Goal: Task Accomplishment & Management: Manage account settings

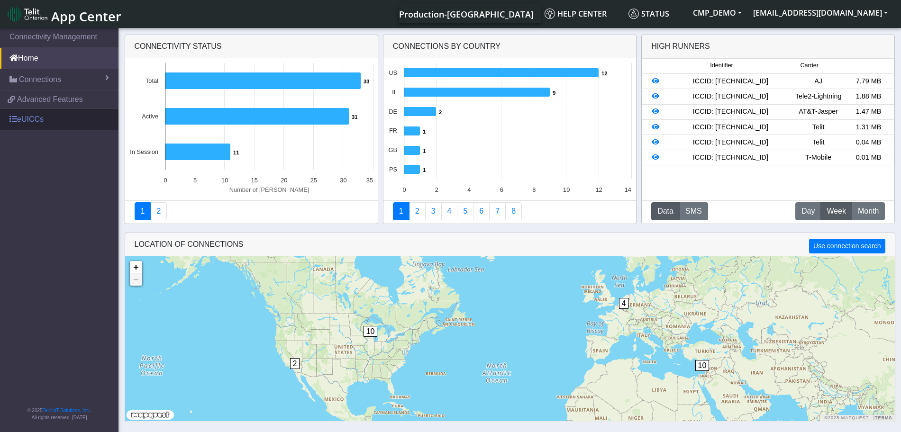
click at [28, 119] on link "eUICCs" at bounding box center [59, 119] width 119 height 21
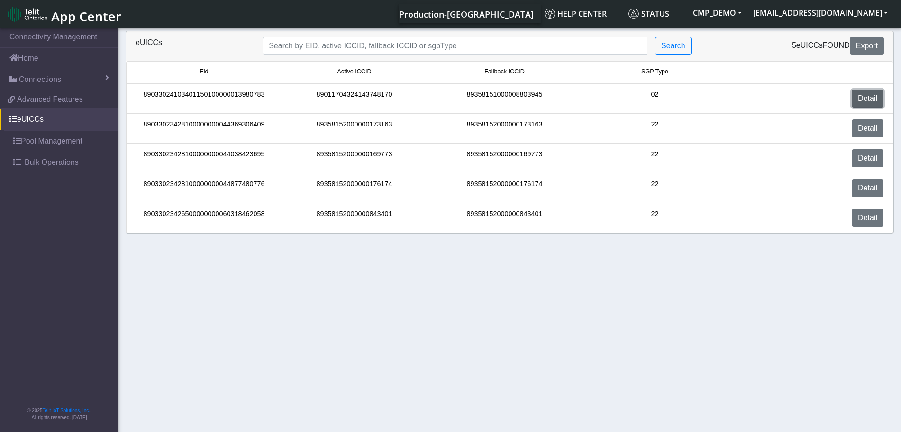
click at [868, 101] on link "Detail" at bounding box center [868, 99] width 32 height 18
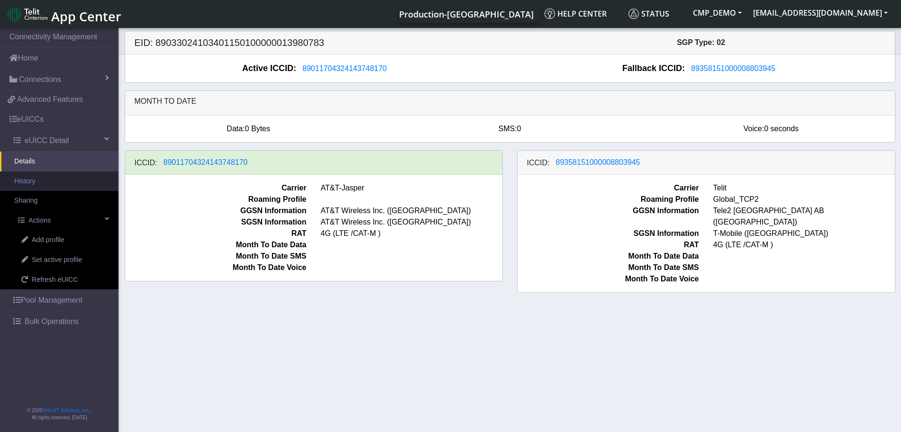
click at [35, 181] on link "History" at bounding box center [59, 182] width 119 height 20
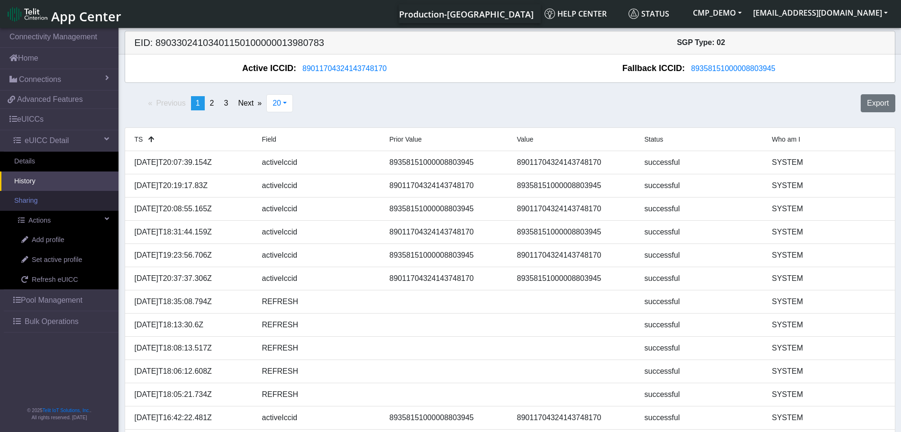
click at [43, 199] on link "Sharing" at bounding box center [59, 201] width 119 height 20
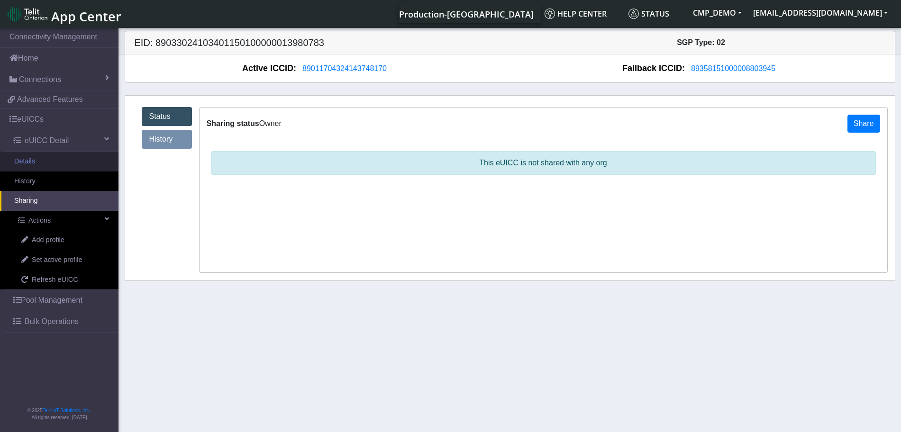
click at [51, 156] on link "Details" at bounding box center [59, 162] width 119 height 20
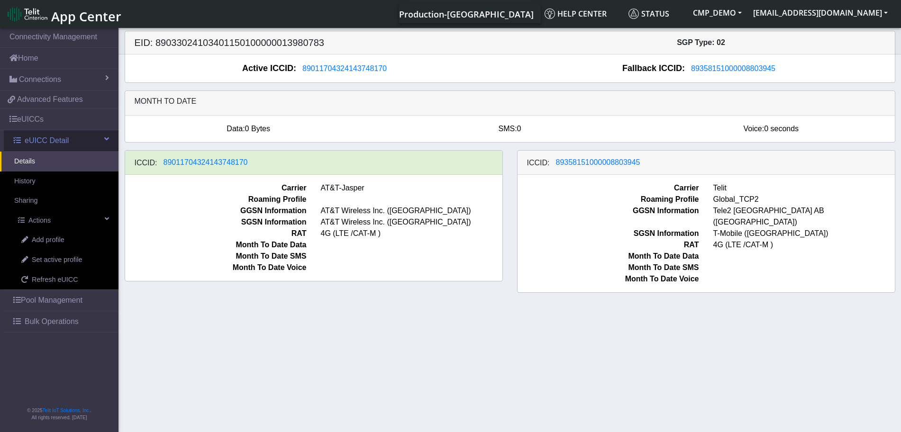
click at [44, 139] on span "eUICC Detail" at bounding box center [47, 140] width 44 height 11
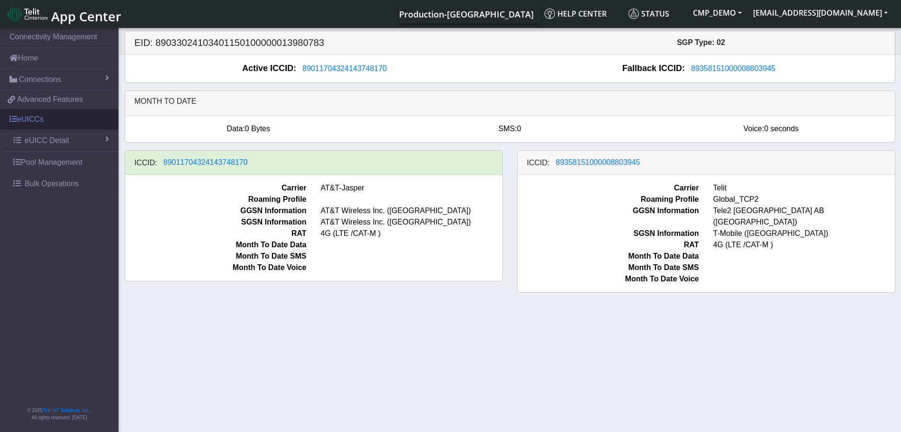
click at [42, 119] on link "eUICCs" at bounding box center [59, 119] width 119 height 21
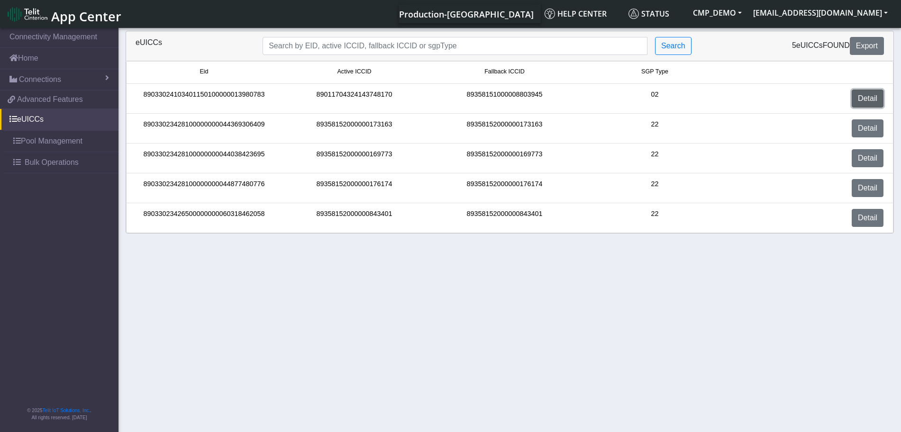
click at [863, 95] on link "Detail" at bounding box center [868, 99] width 32 height 18
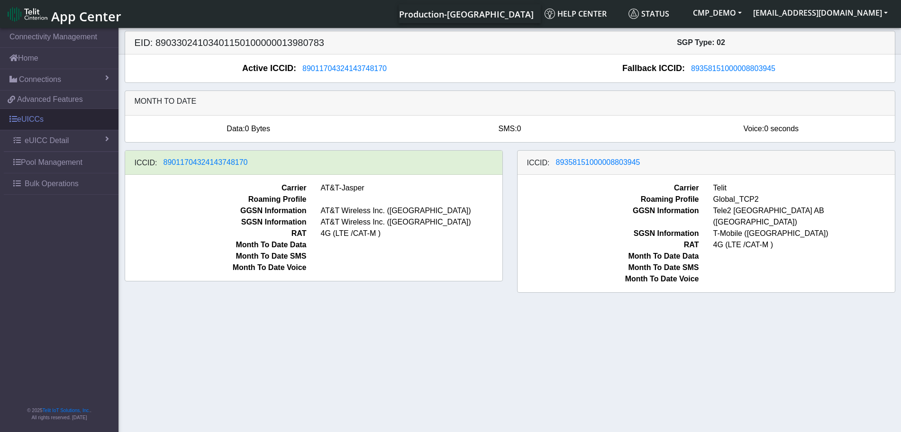
click at [38, 118] on link "eUICCs" at bounding box center [59, 119] width 119 height 21
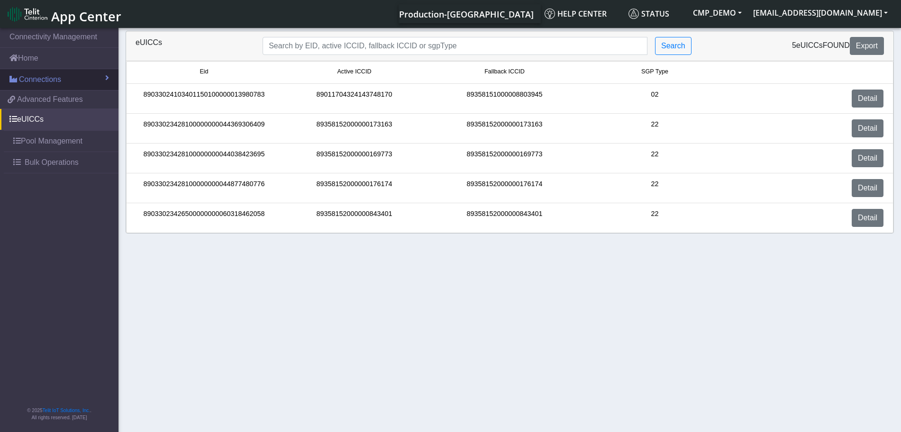
click at [28, 80] on span "Connections" at bounding box center [40, 79] width 42 height 11
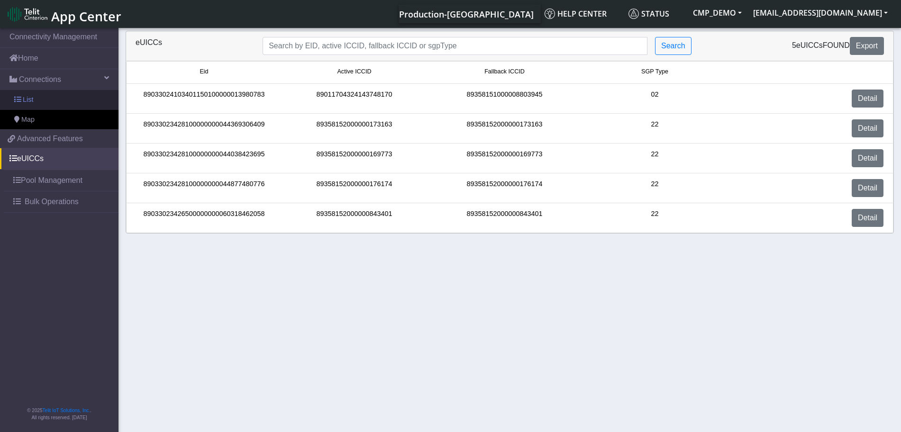
click at [42, 100] on link "List" at bounding box center [59, 100] width 119 height 20
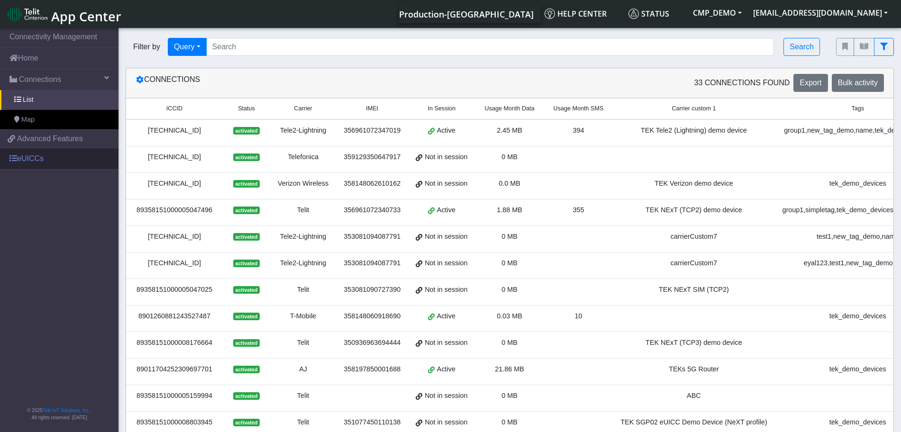
click at [26, 157] on link "eUICCs" at bounding box center [59, 158] width 119 height 21
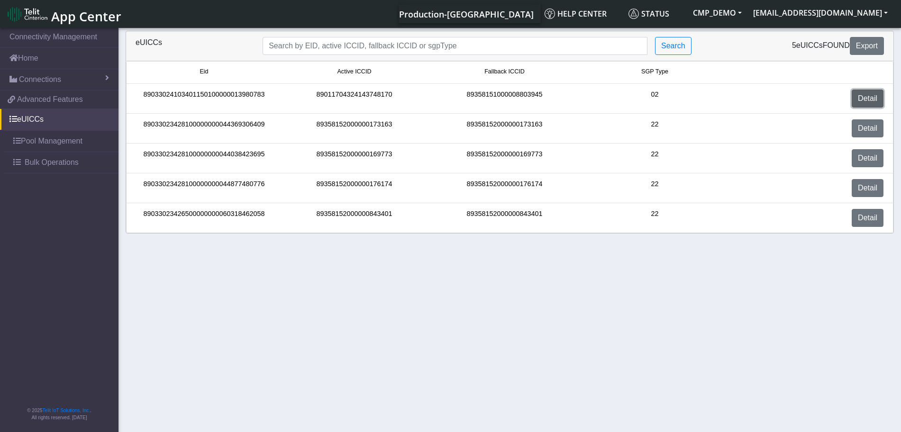
click at [868, 98] on link "Detail" at bounding box center [868, 99] width 32 height 18
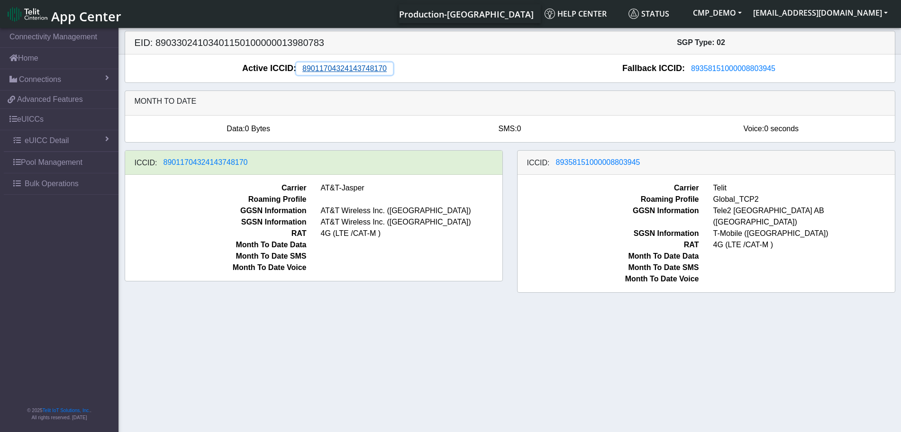
click at [358, 71] on span "89011704324143748170" at bounding box center [344, 68] width 84 height 8
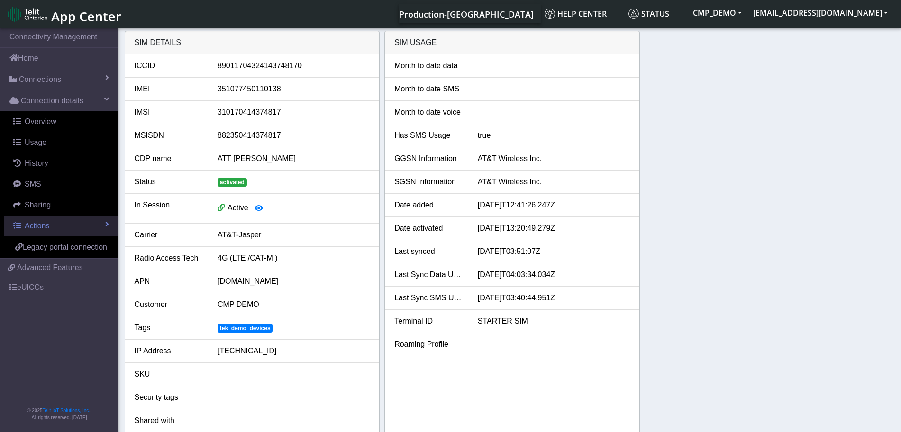
click at [51, 227] on link "Actions" at bounding box center [61, 226] width 115 height 21
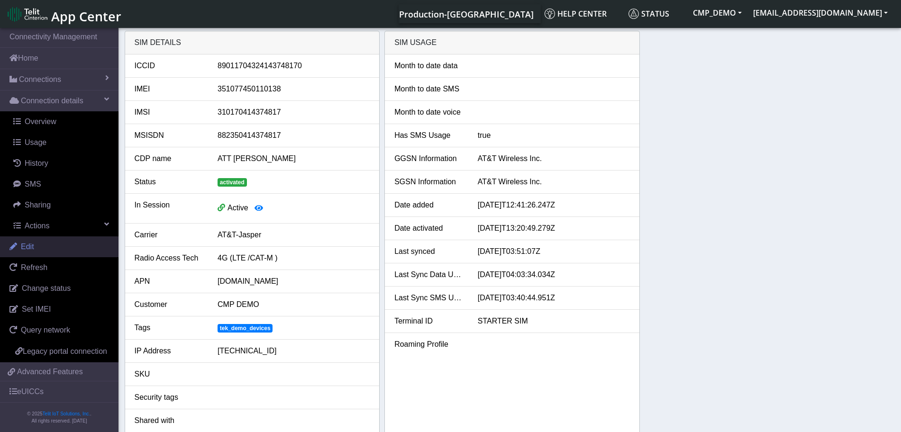
click at [59, 246] on link "Edit" at bounding box center [59, 247] width 119 height 21
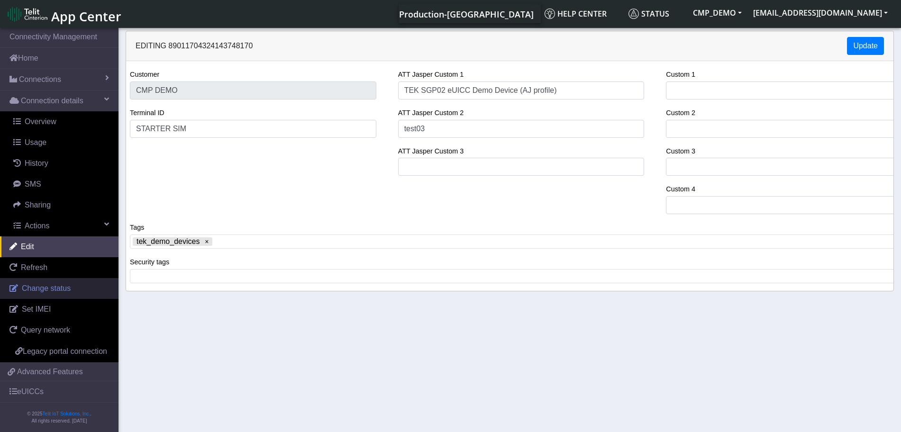
click at [57, 288] on span "Change status" at bounding box center [46, 288] width 49 height 8
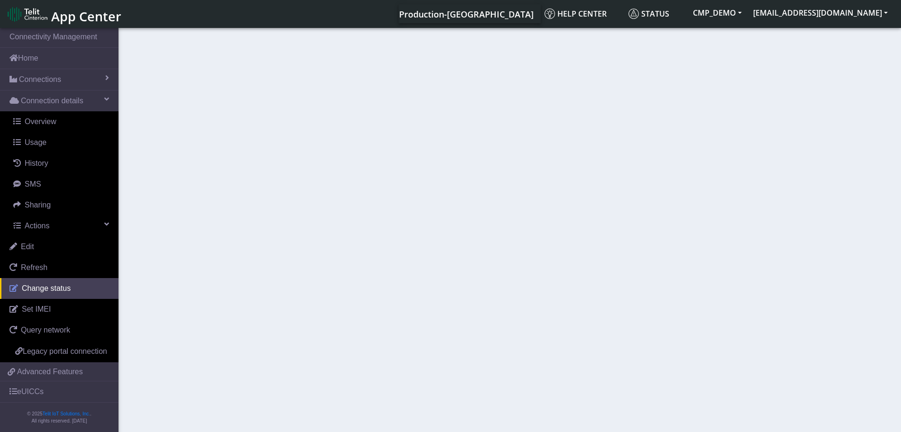
select select "activated"
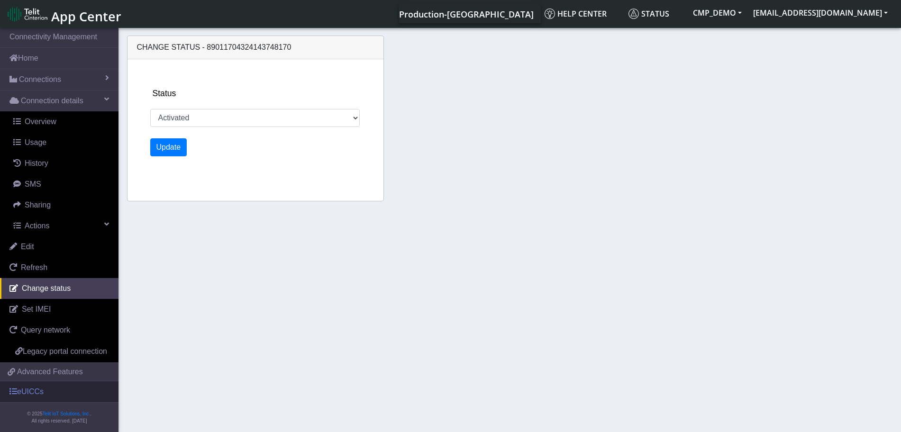
click at [40, 403] on link "eUICCs" at bounding box center [59, 392] width 119 height 21
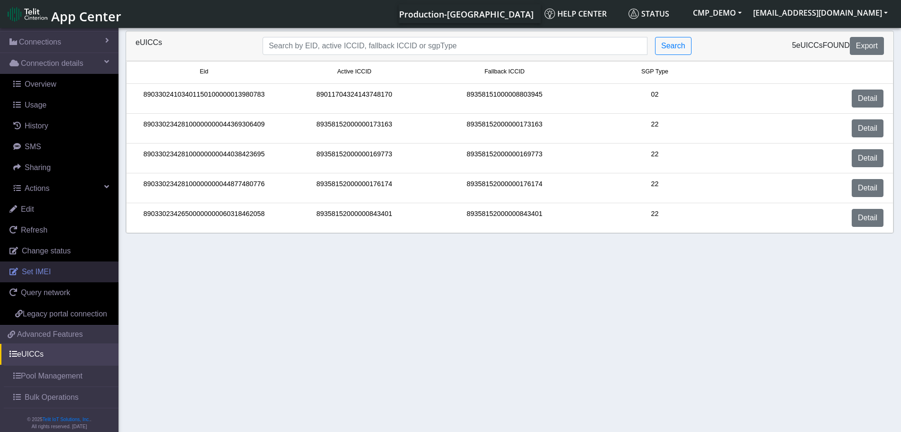
scroll to position [58, 0]
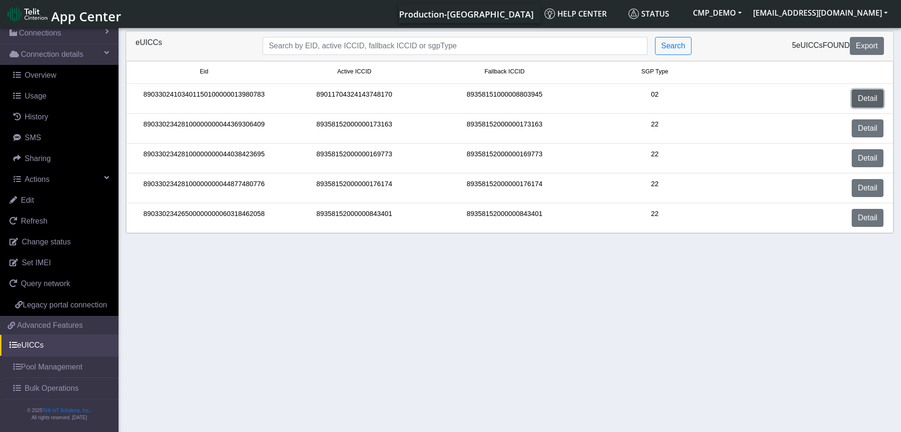
click at [873, 100] on link "Detail" at bounding box center [868, 99] width 32 height 18
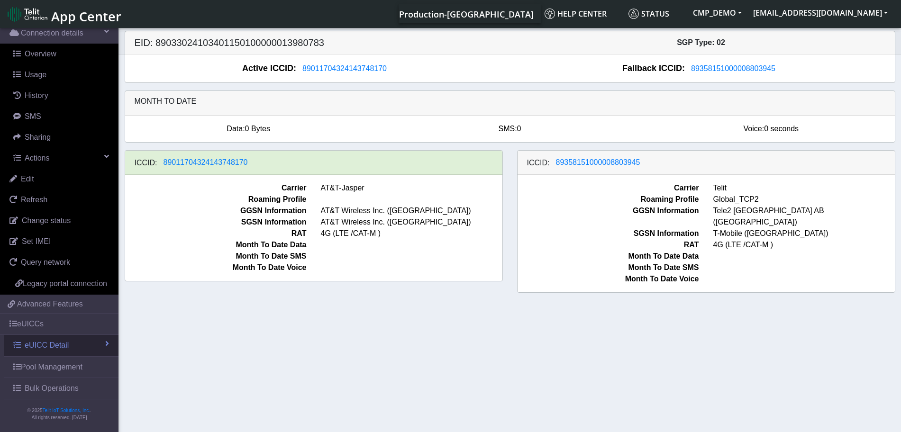
scroll to position [79, 0]
click at [95, 343] on link "eUICC Detail" at bounding box center [61, 345] width 115 height 21
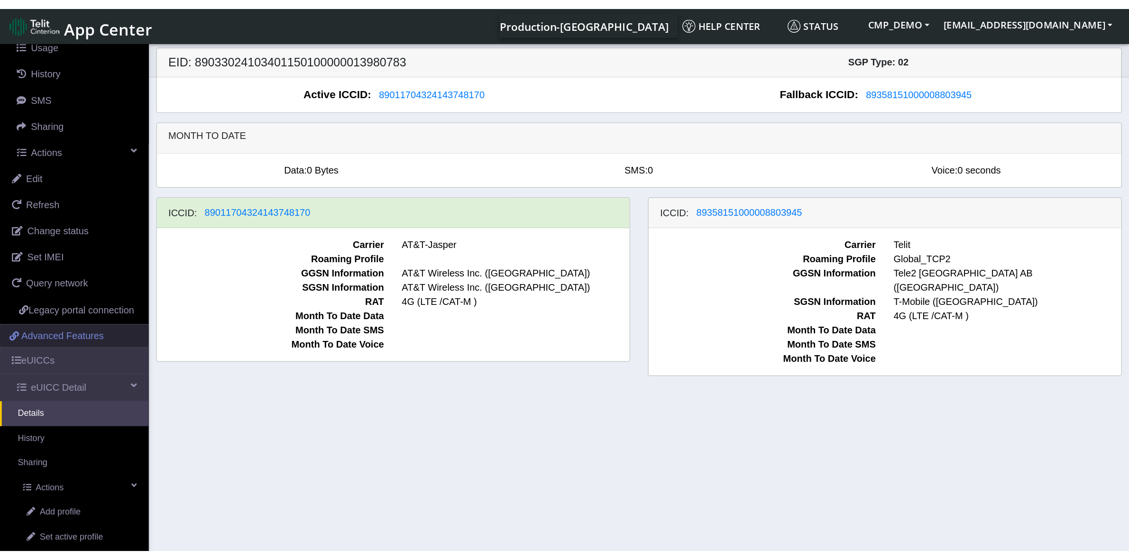
scroll to position [0, 0]
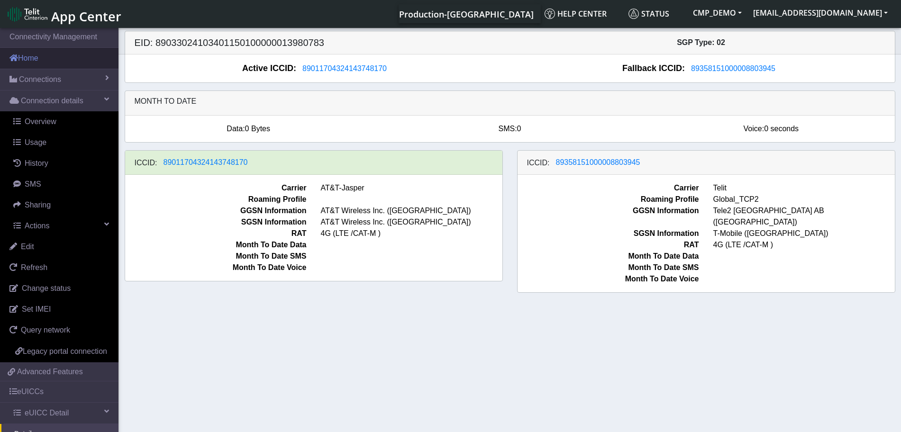
click at [38, 56] on link "Home" at bounding box center [59, 58] width 119 height 21
